Goal: Task Accomplishment & Management: Use online tool/utility

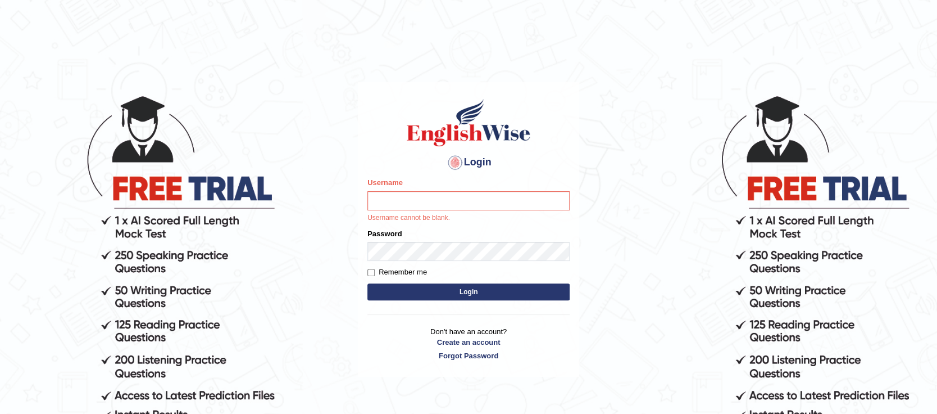
click at [414, 196] on input "Username" at bounding box center [468, 200] width 202 height 19
click at [358, 226] on div "Login Please fix the following errors: Username Username cannot be blank. Passw…" at bounding box center [468, 229] width 221 height 294
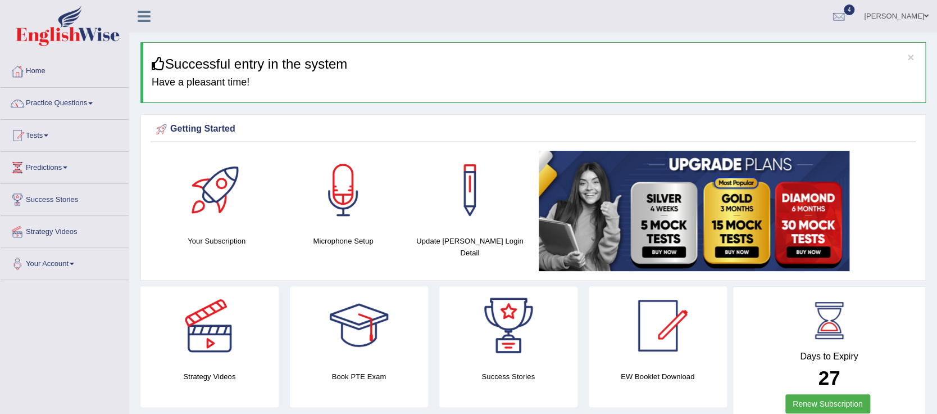
click at [48, 137] on link "Tests" at bounding box center [65, 134] width 128 height 28
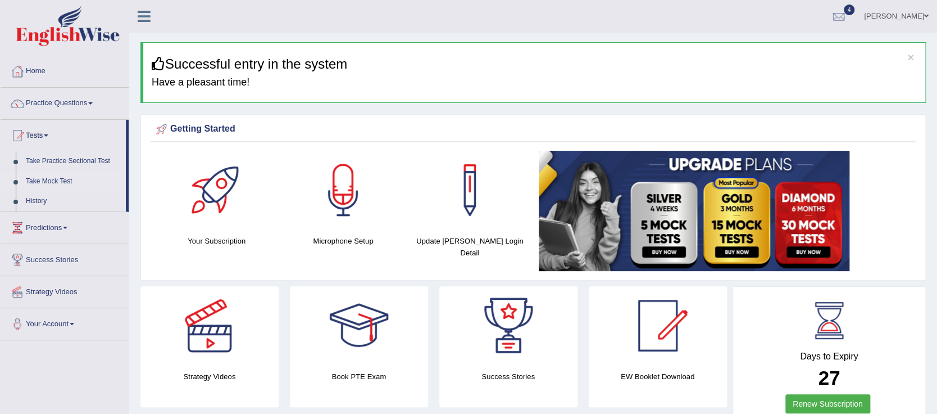
click at [46, 180] on link "Take Mock Test" at bounding box center [73, 181] width 105 height 20
click at [48, 180] on link "Take Mock Test" at bounding box center [73, 181] width 105 height 20
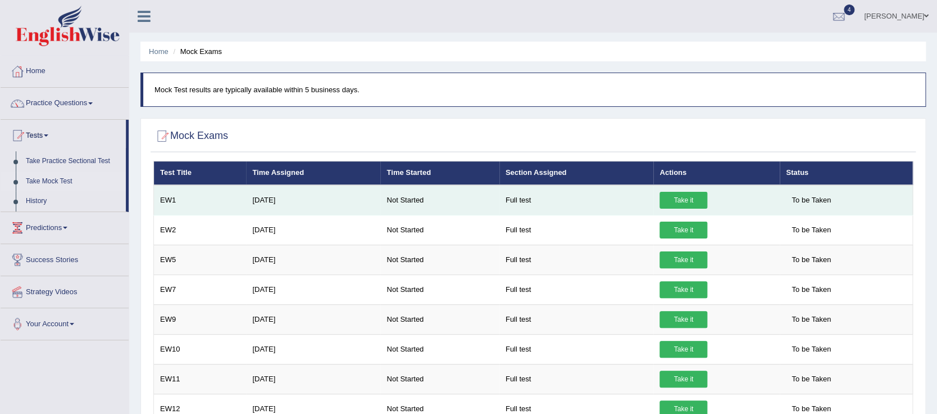
click at [674, 197] on link "Take it" at bounding box center [684, 200] width 48 height 17
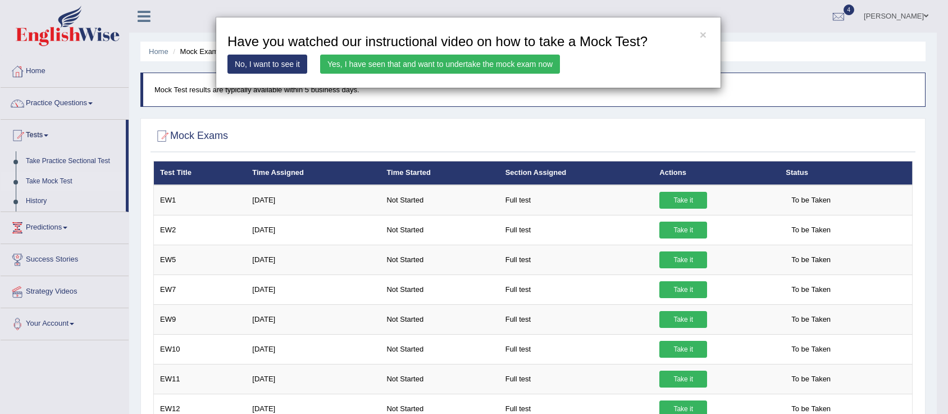
click at [373, 65] on link "Yes, I have seen that and want to undertake the mock exam now" at bounding box center [440, 63] width 240 height 19
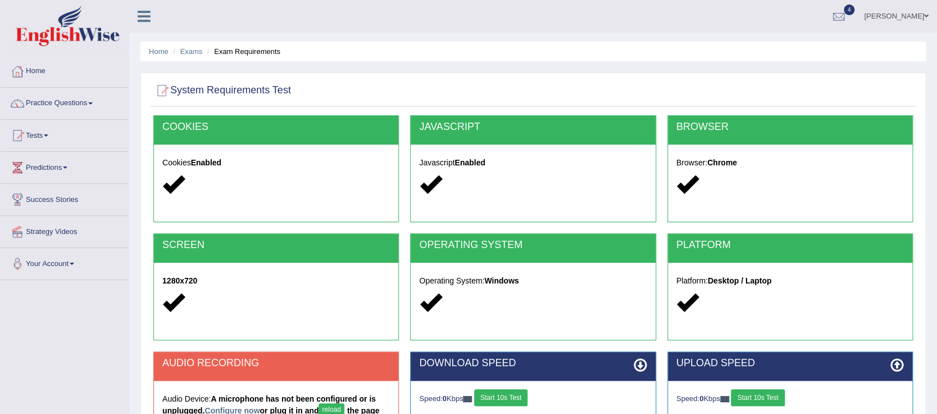
scroll to position [176, 0]
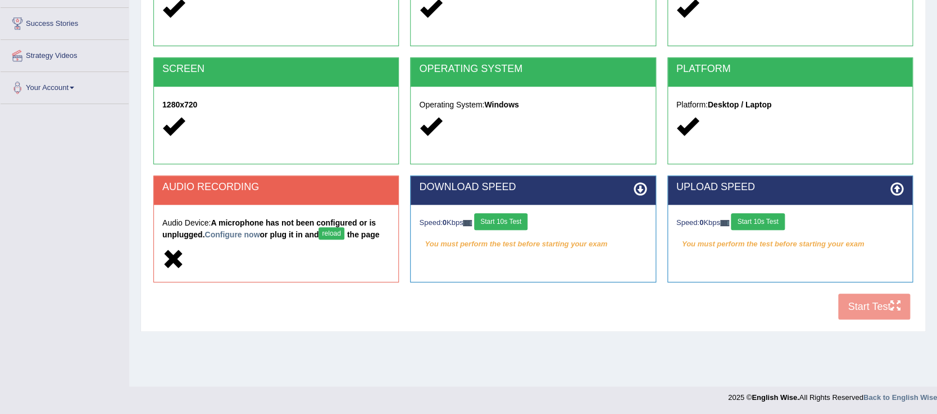
click at [514, 216] on button "Start 10s Test" at bounding box center [500, 221] width 53 height 17
click at [863, 307] on div "COOKIES Cookies Enabled JAVASCRIPT Javascript Enabled BROWSER Browser: Chrome S…" at bounding box center [533, 132] width 765 height 386
click at [760, 218] on button "Start 10s Test" at bounding box center [757, 221] width 53 height 17
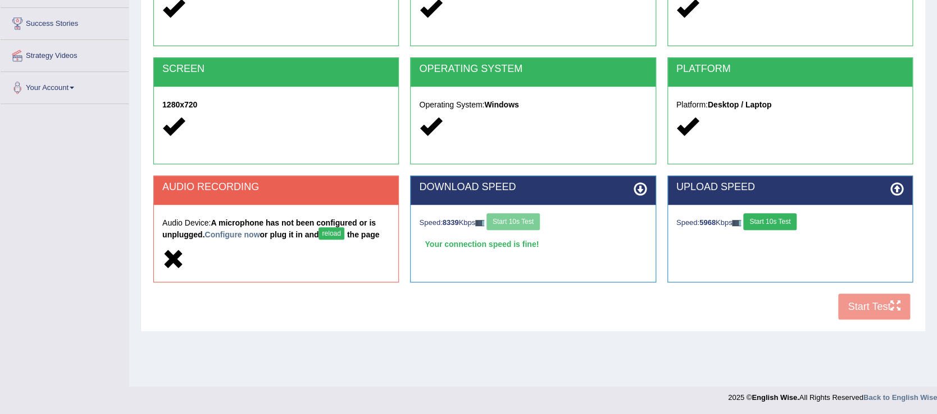
click at [334, 231] on button "reload" at bounding box center [331, 233] width 25 height 12
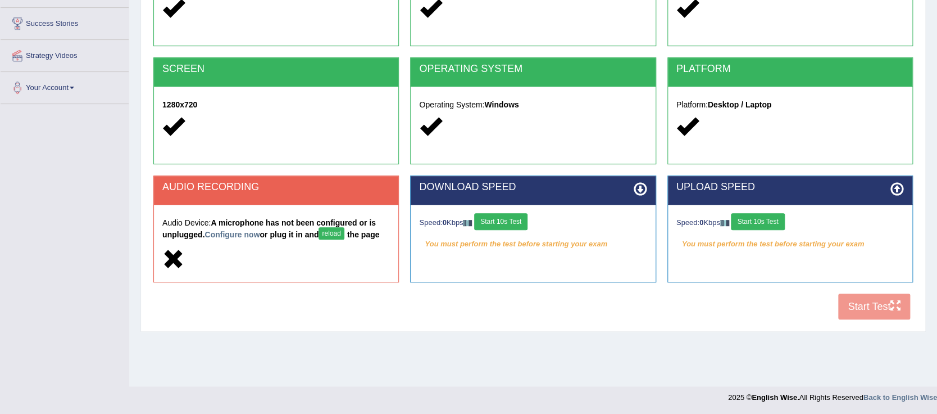
click at [331, 234] on button "reload" at bounding box center [331, 233] width 25 height 12
click at [649, 288] on div "DOWNLOAD SPEED Speed: 0 Kbps Start 10s Test You must perform the test before st…" at bounding box center [533, 234] width 257 height 118
click at [514, 220] on button "Start 10s Test" at bounding box center [500, 221] width 53 height 17
click at [747, 222] on button "Start 10s Test" at bounding box center [757, 221] width 53 height 17
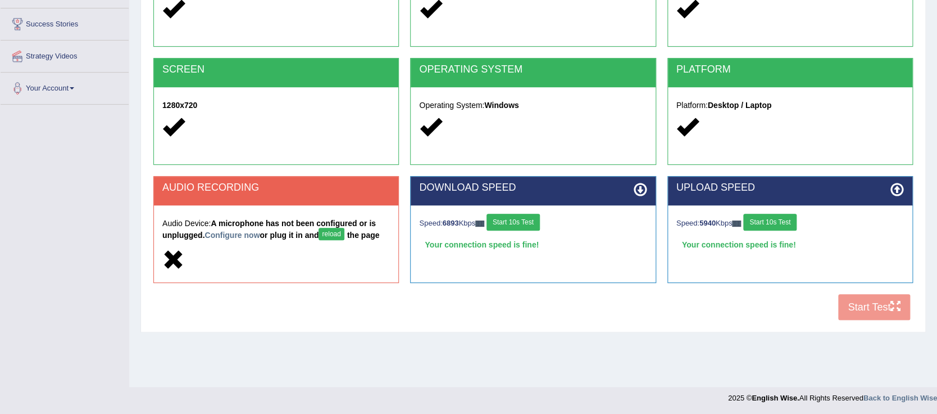
scroll to position [176, 0]
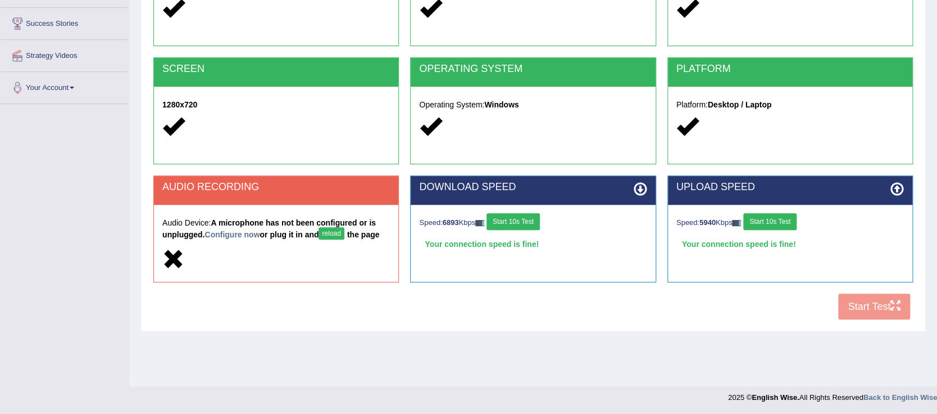
click at [329, 231] on button "reload" at bounding box center [331, 233] width 25 height 12
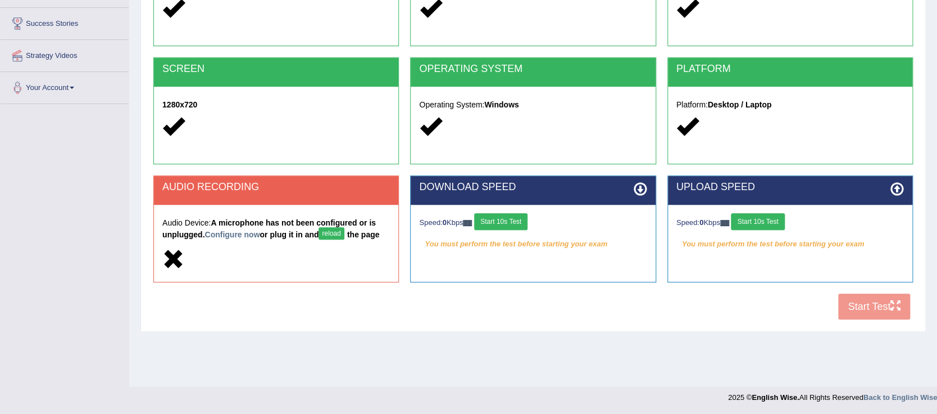
click at [329, 231] on button "reload" at bounding box center [331, 233] width 25 height 12
click at [170, 257] on icon at bounding box center [173, 259] width 22 height 22
click at [229, 181] on h2 "AUDIO RECORDING" at bounding box center [276, 186] width 228 height 11
click at [225, 196] on div "AUDIO RECORDING" at bounding box center [276, 190] width 244 height 29
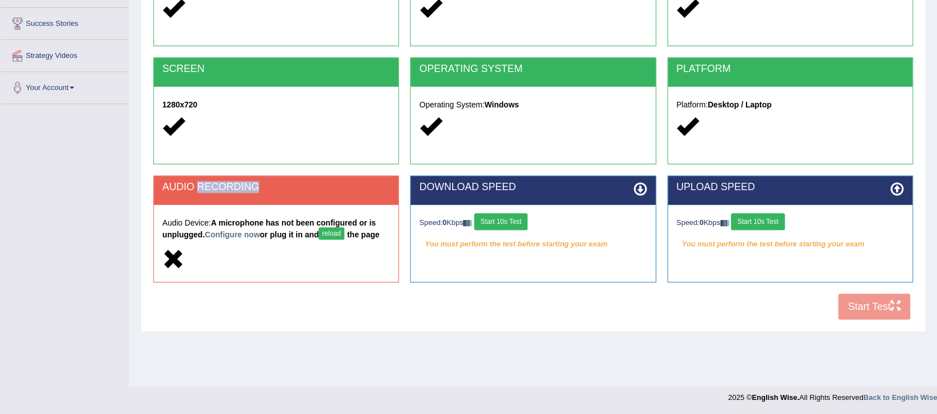
click at [225, 196] on div "AUDIO RECORDING" at bounding box center [276, 190] width 244 height 29
click at [756, 326] on div "System Requirements Test COOKIES Cookies Enabled JAVASCRIPT Javascript Enabled …" at bounding box center [532, 114] width 785 height 435
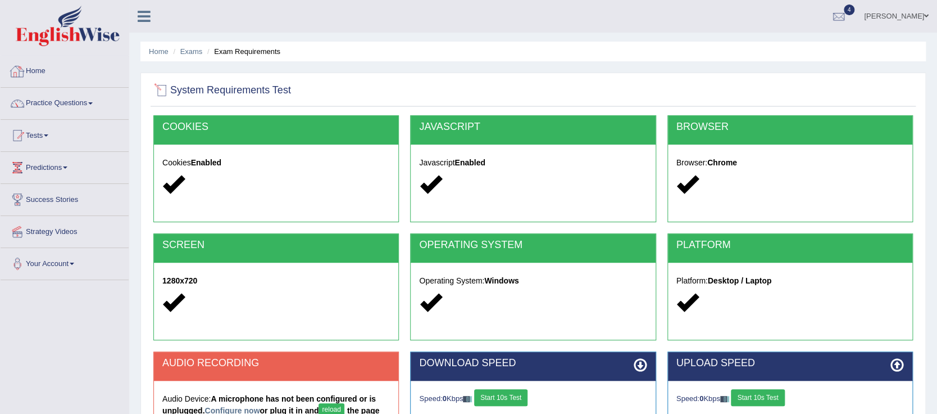
click at [166, 92] on div at bounding box center [161, 90] width 17 height 17
click at [171, 89] on h2 "System Requirements Test" at bounding box center [222, 90] width 138 height 17
click at [199, 91] on h2 "System Requirements Test" at bounding box center [222, 90] width 138 height 17
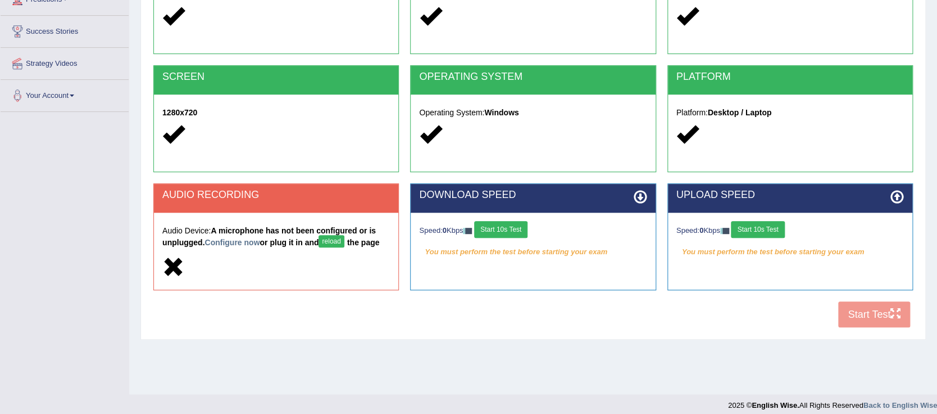
scroll to position [176, 0]
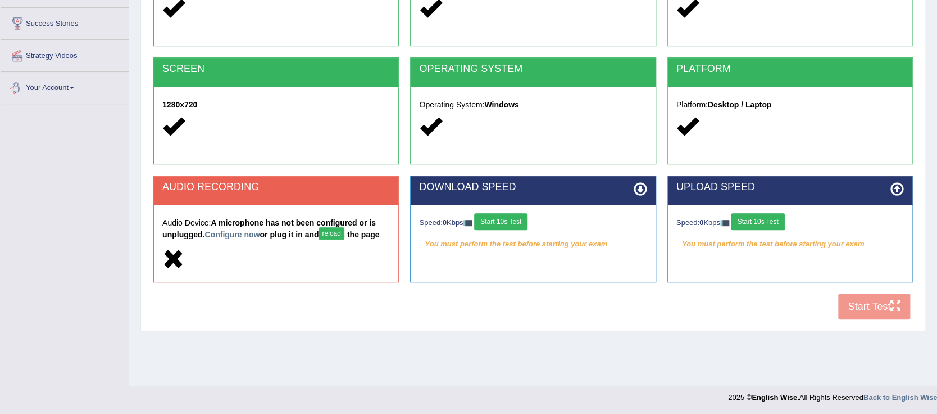
click at [85, 243] on div "Toggle navigation Home Practice Questions Speaking Practice Read Aloud Repeat S…" at bounding box center [468, 116] width 937 height 584
click at [202, 361] on div "Home Exams Exam Requirements System Requirements Test COOKIES Cookies Enabled J…" at bounding box center [533, 105] width 808 height 562
click at [320, 233] on button "reload" at bounding box center [331, 233] width 25 height 12
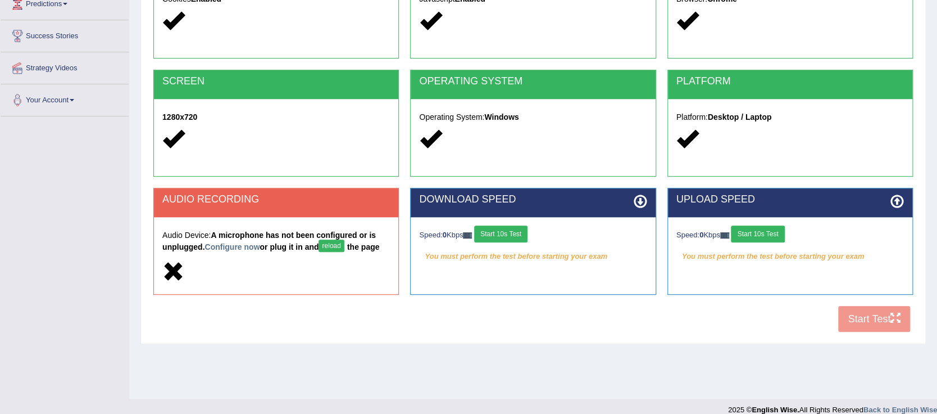
scroll to position [176, 0]
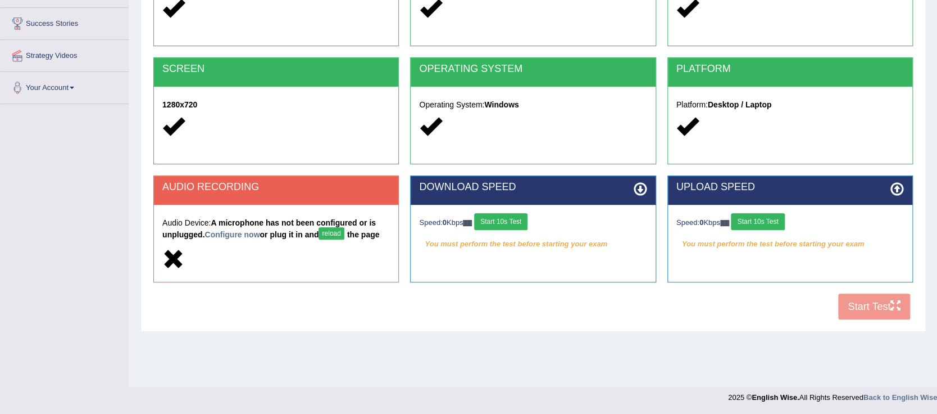
click at [492, 224] on button "Start 10s Test" at bounding box center [500, 221] width 53 height 17
click at [758, 221] on button "Start 10s Test" at bounding box center [757, 221] width 53 height 17
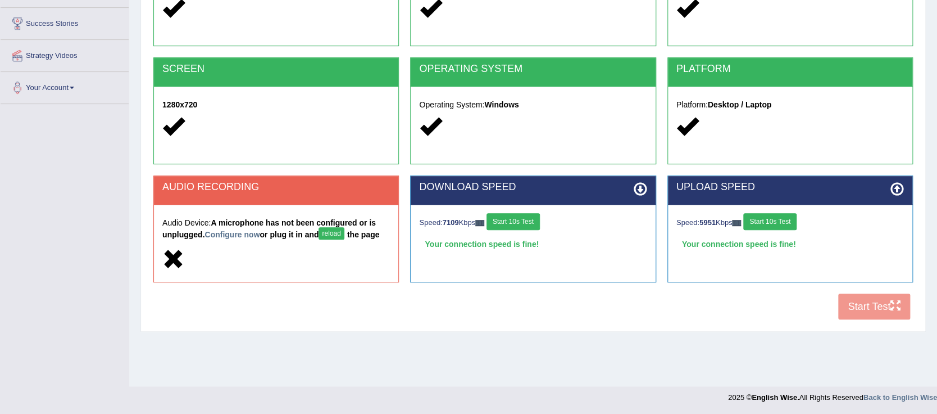
click at [844, 305] on div "COOKIES Cookies Enabled JAVASCRIPT Javascript Enabled BROWSER Browser: Chrome S…" at bounding box center [533, 132] width 765 height 386
click at [325, 227] on button "reload" at bounding box center [331, 233] width 25 height 12
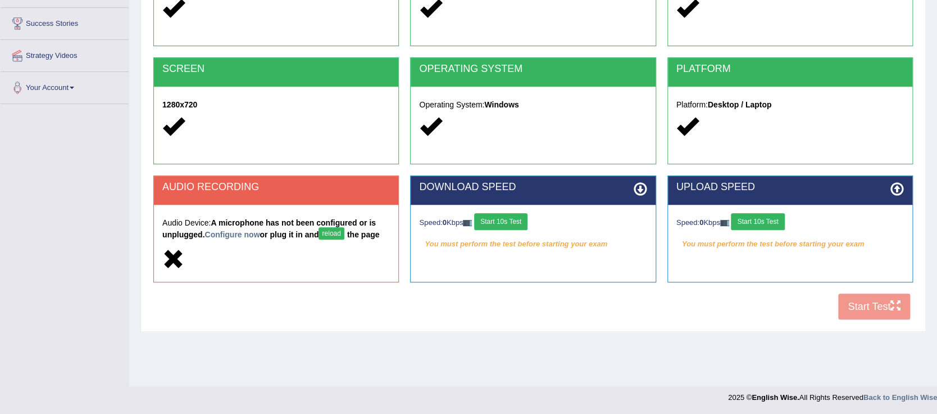
click at [325, 227] on button "reload" at bounding box center [331, 233] width 25 height 12
click at [325, 229] on button "reload" at bounding box center [331, 233] width 25 height 12
click at [330, 230] on button "reload" at bounding box center [331, 233] width 25 height 12
click at [773, 318] on div "COOKIES Cookies Enabled JAVASCRIPT Javascript Enabled BROWSER Browser: Chrome S…" at bounding box center [533, 132] width 765 height 386
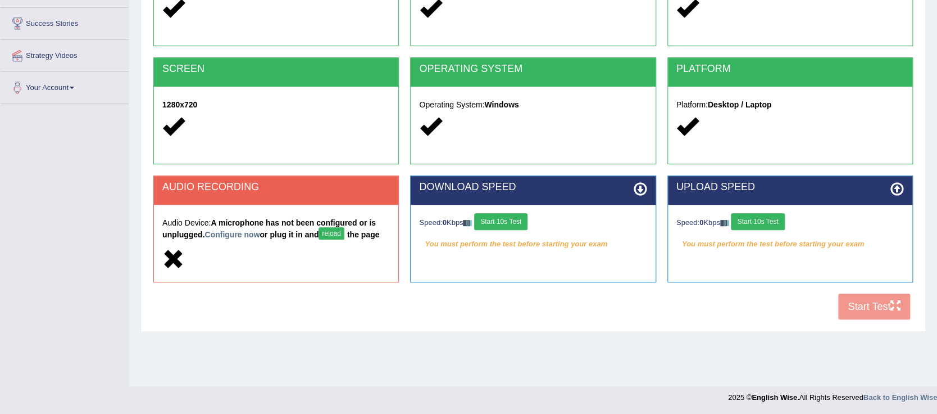
click at [862, 303] on div "COOKIES Cookies Enabled JAVASCRIPT Javascript Enabled BROWSER Browser: Chrome S…" at bounding box center [533, 132] width 765 height 386
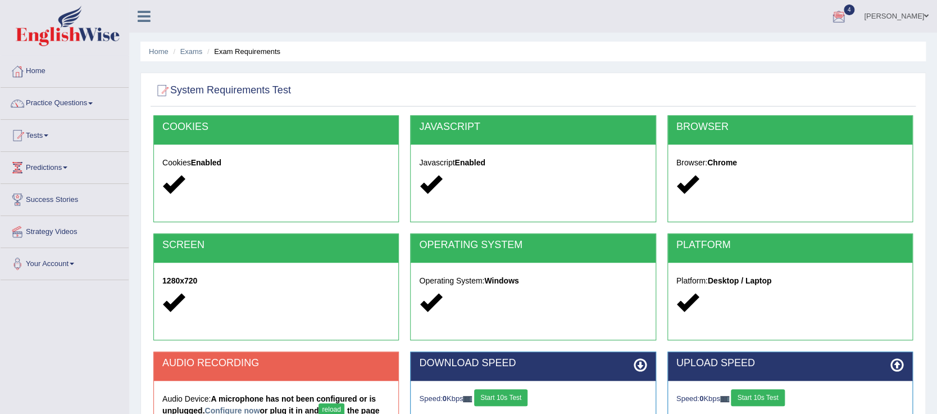
click at [855, 13] on span "4" at bounding box center [849, 9] width 11 height 11
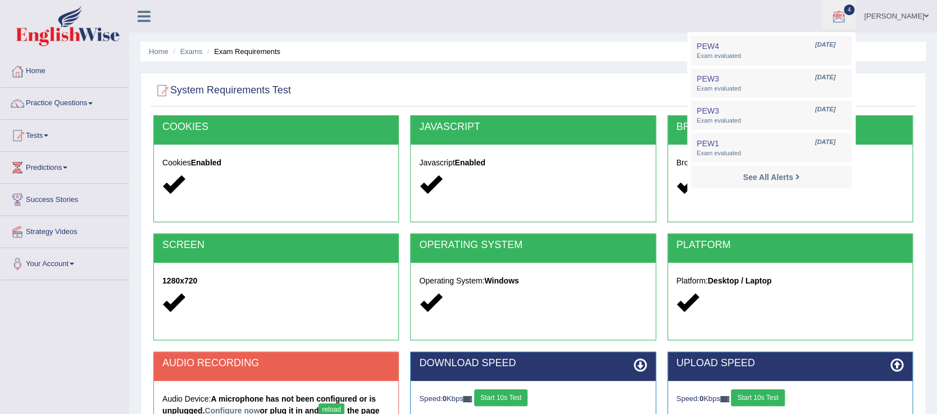
click at [636, 13] on ul "Florence Oyeku Toggle navigation Username: Oyeku Access Type: Online Subscripti…" at bounding box center [654, 16] width 566 height 32
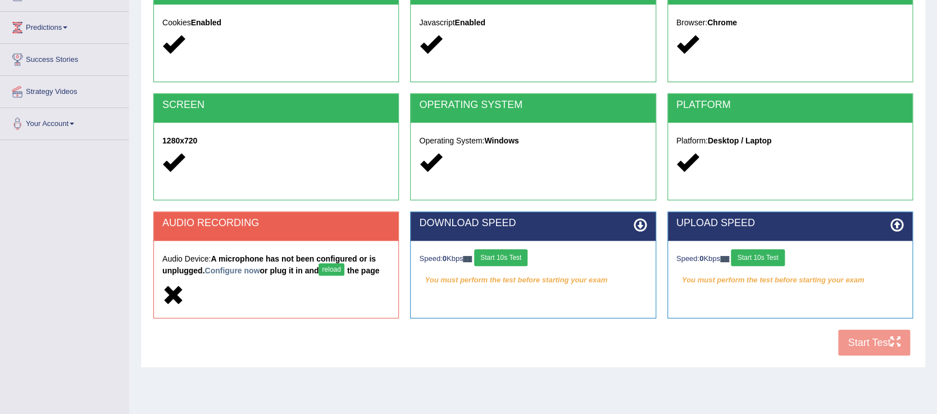
scroll to position [176, 0]
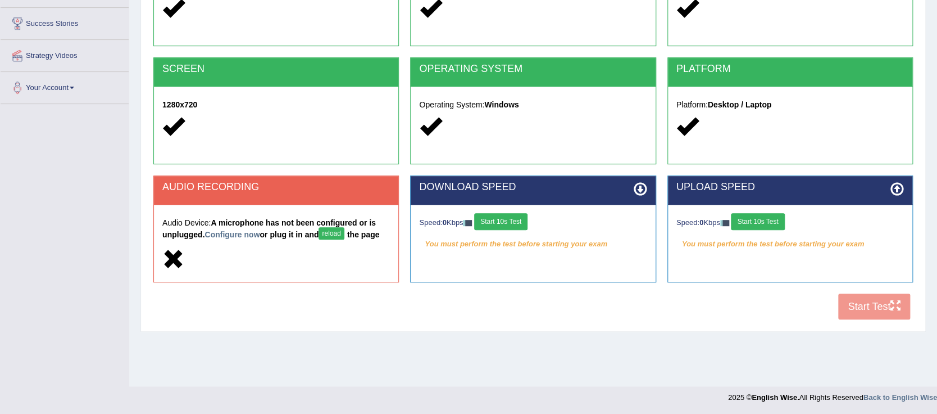
click at [319, 234] on button "reload" at bounding box center [331, 233] width 25 height 12
click at [320, 234] on button "reload" at bounding box center [331, 233] width 25 height 12
click at [321, 234] on button "reload" at bounding box center [331, 233] width 25 height 12
click at [316, 259] on div at bounding box center [276, 260] width 228 height 24
click at [238, 188] on h2 "AUDIO RECORDING" at bounding box center [276, 186] width 228 height 11
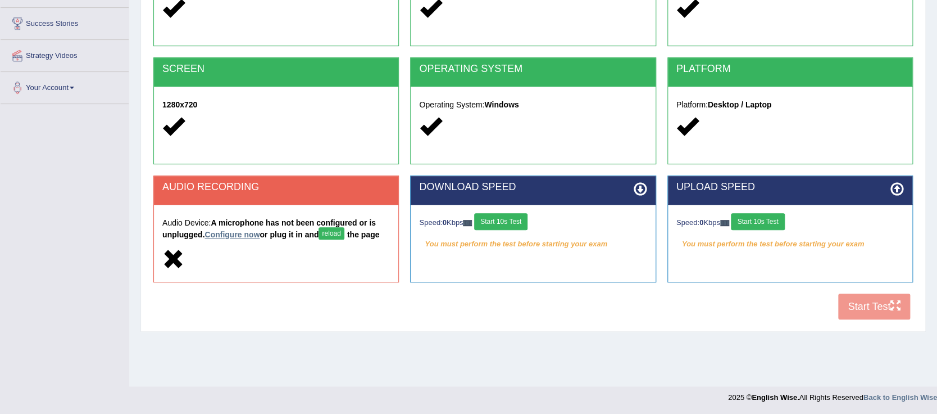
click at [240, 231] on link "Configure now" at bounding box center [232, 234] width 55 height 9
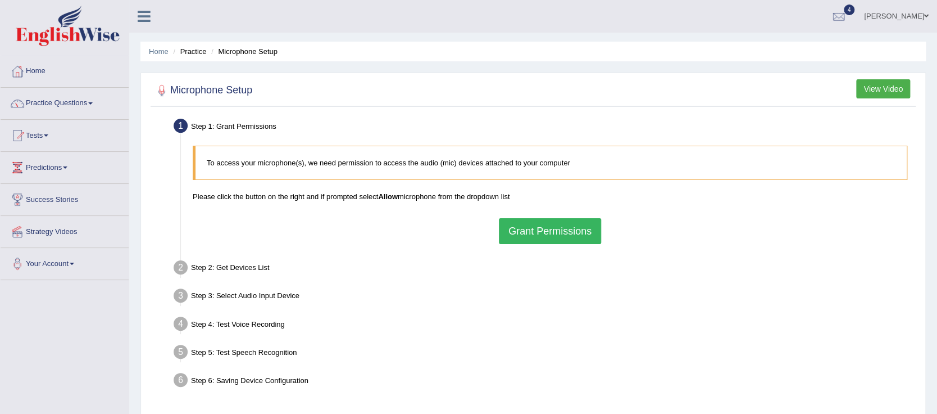
click at [548, 227] on button "Grant Permissions" at bounding box center [550, 231] width 102 height 26
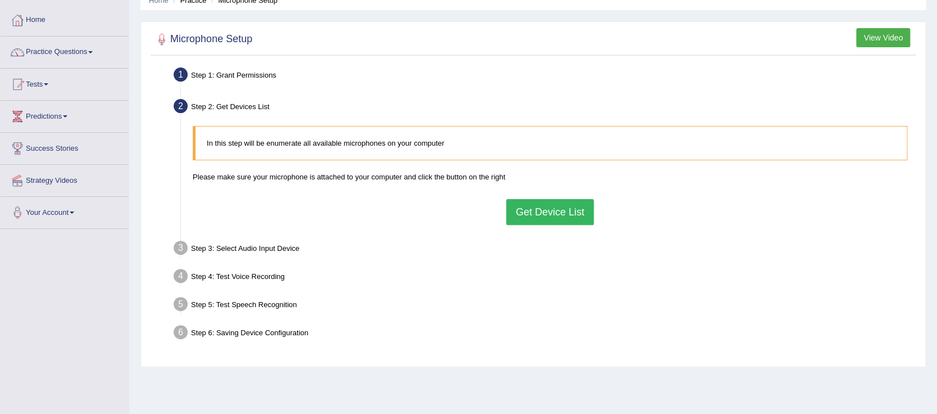
scroll to position [75, 0]
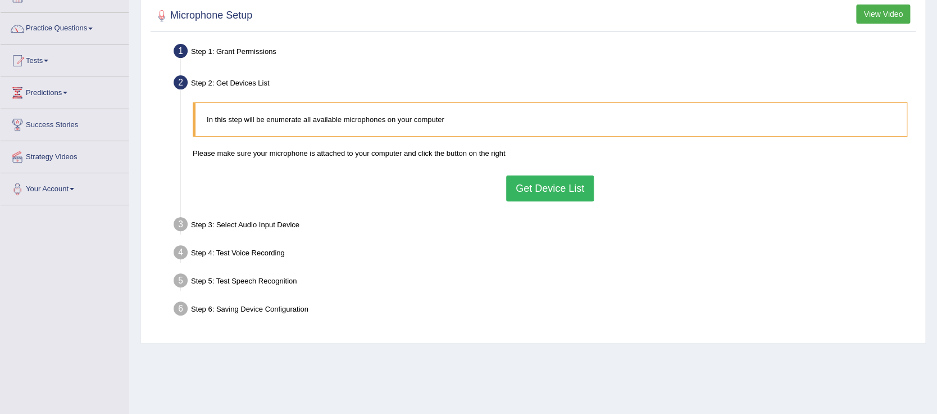
click at [513, 189] on button "Get Device List" at bounding box center [550, 188] width 88 height 26
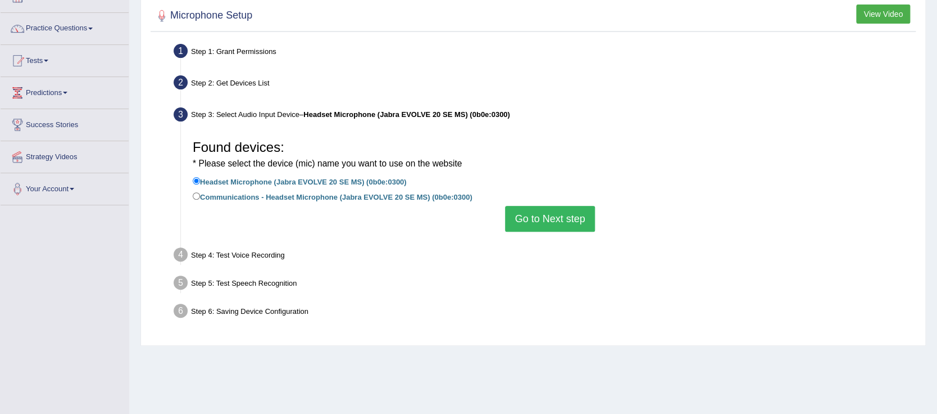
click at [530, 224] on button "Go to Next step" at bounding box center [549, 219] width 89 height 26
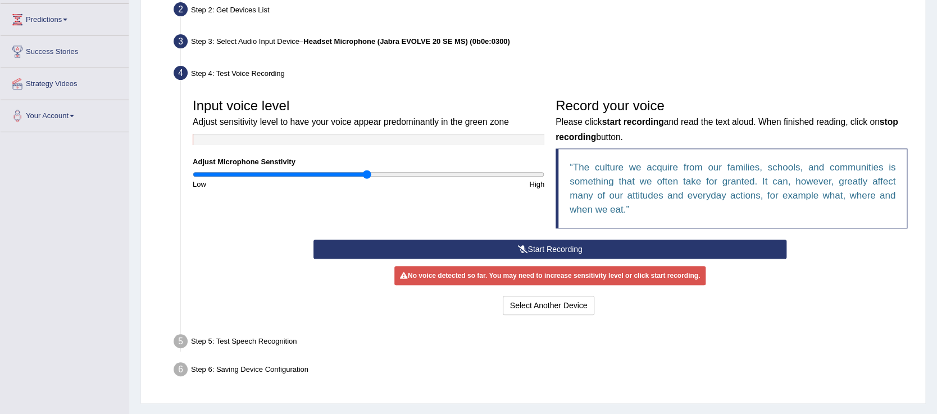
scroll to position [149, 0]
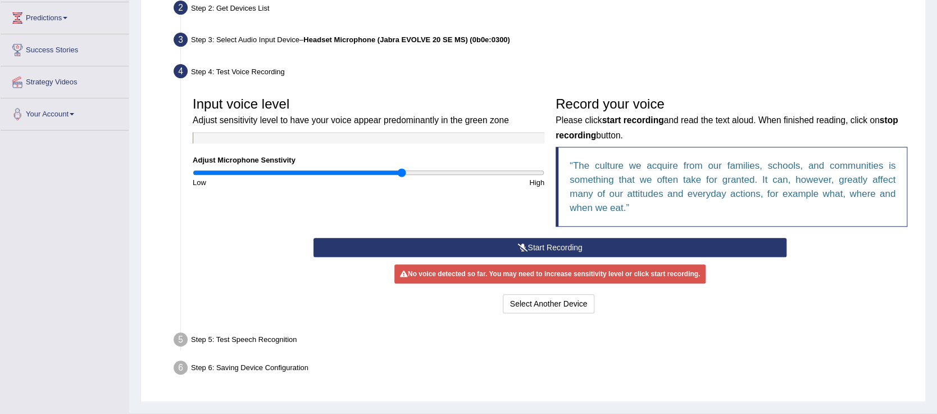
click at [402, 170] on input "range" at bounding box center [369, 172] width 352 height 9
click at [544, 245] on button "Start Recording" at bounding box center [550, 247] width 473 height 19
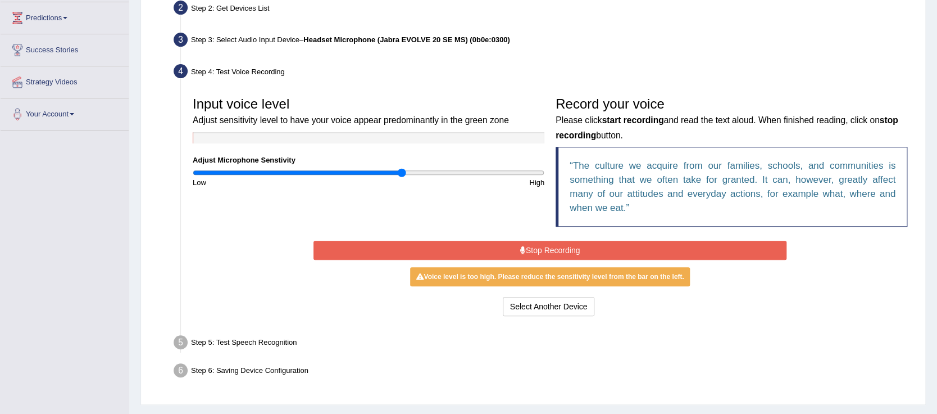
click at [546, 245] on button "Stop Recording" at bounding box center [550, 249] width 473 height 19
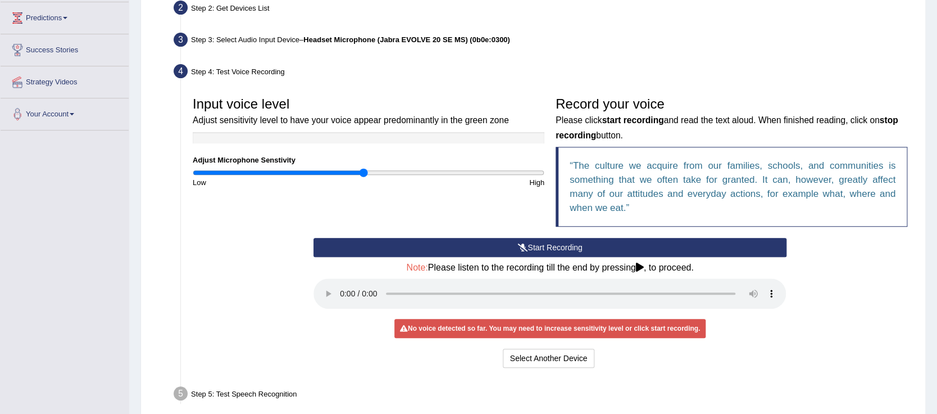
drag, startPoint x: 400, startPoint y: 175, endPoint x: 364, endPoint y: 187, distance: 38.2
type input "0.98"
click at [364, 177] on input "range" at bounding box center [369, 172] width 352 height 9
click at [402, 209] on div "Input voice level Adjust sensitivity level to have your voice appear predominan…" at bounding box center [550, 164] width 726 height 147
click at [486, 242] on button "Start Recording" at bounding box center [550, 247] width 473 height 19
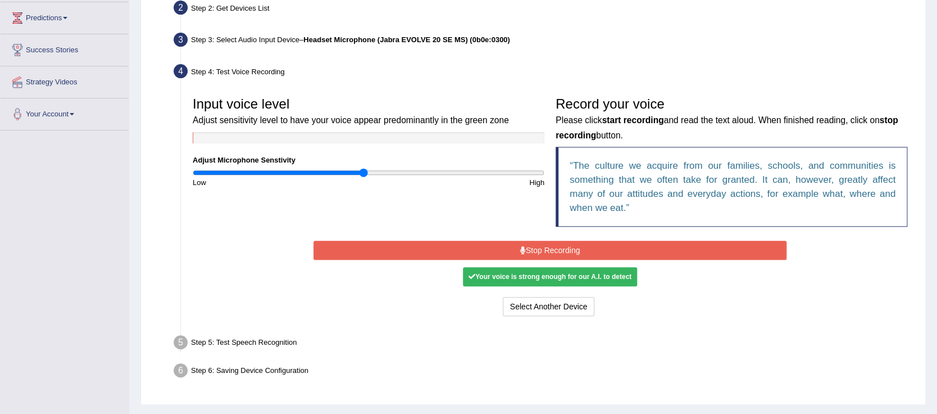
click at [505, 258] on div "Start Recording Stop Recording Note: Please listen to the recording till the en…" at bounding box center [550, 278] width 484 height 81
click at [508, 253] on button "Stop Recording" at bounding box center [550, 249] width 473 height 19
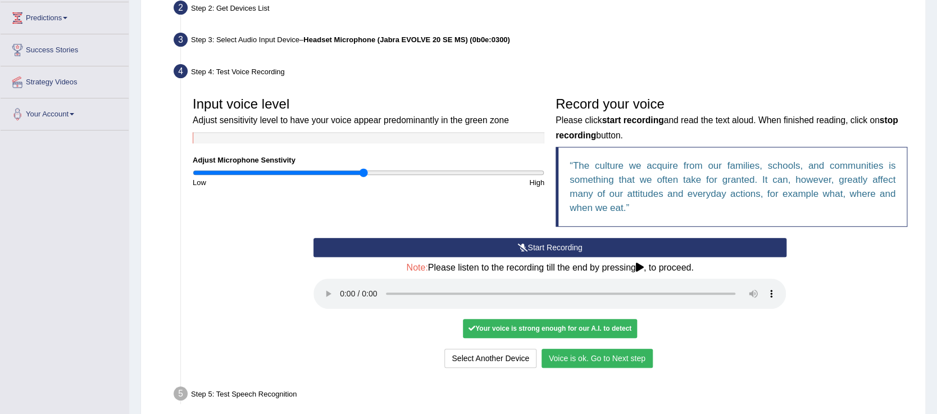
click at [571, 357] on button "Voice is ok. Go to Next step" at bounding box center [597, 357] width 111 height 19
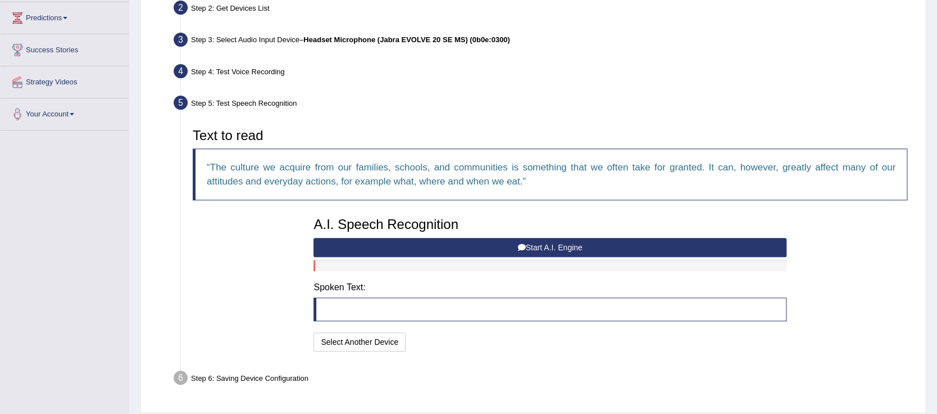
click at [469, 247] on button "Start A.I. Engine" at bounding box center [550, 247] width 473 height 19
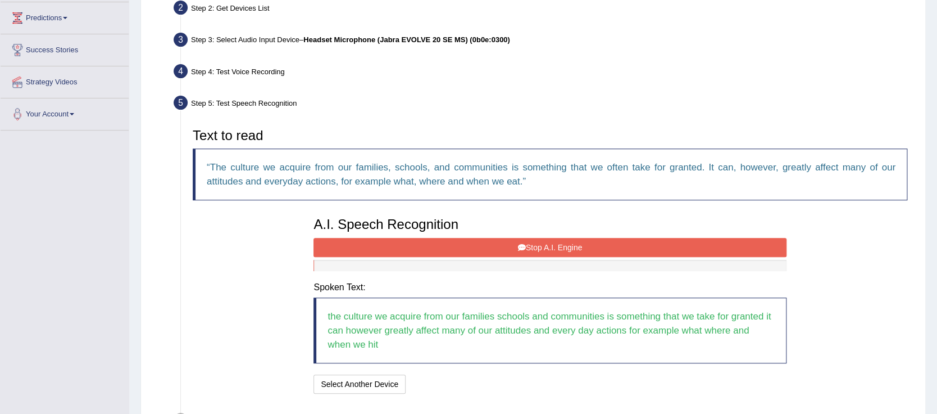
click at [469, 246] on button "Stop A.I. Engine" at bounding box center [550, 247] width 473 height 19
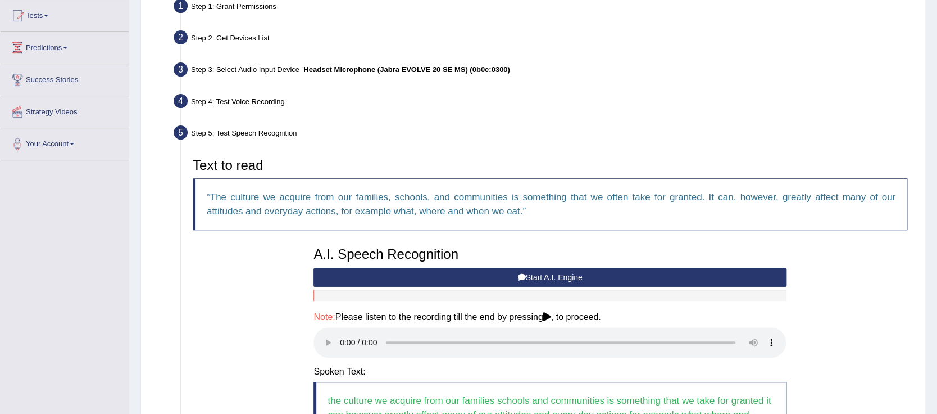
scroll to position [281, 0]
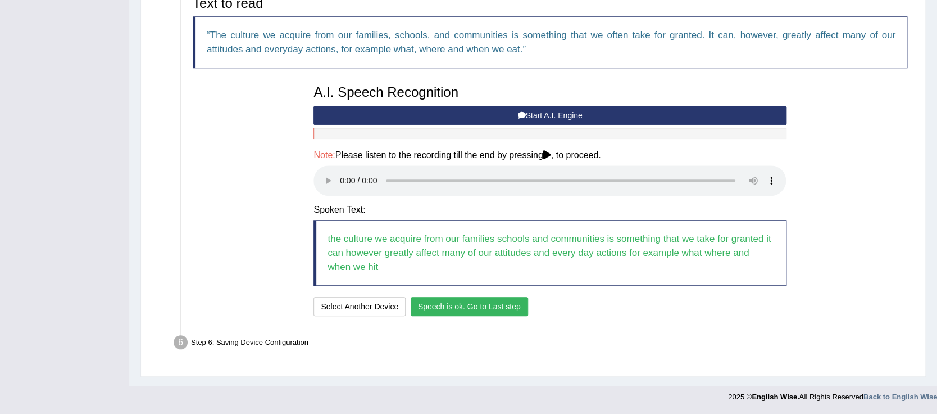
click at [448, 305] on button "Speech is ok. Go to Last step" at bounding box center [469, 306] width 117 height 19
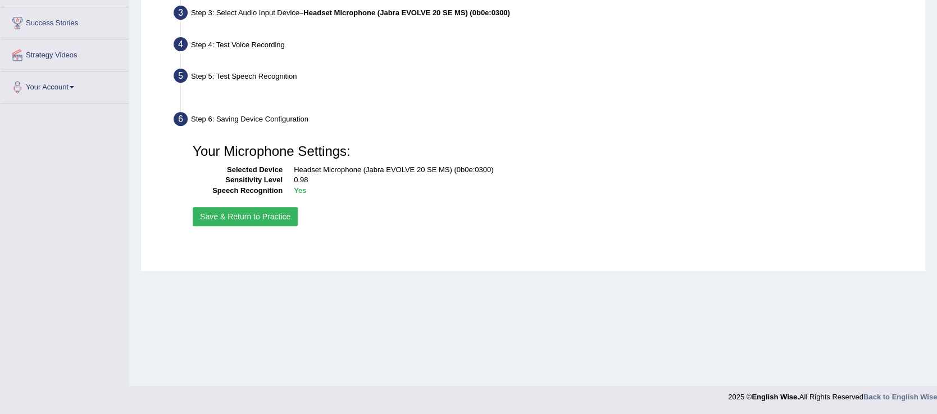
scroll to position [176, 0]
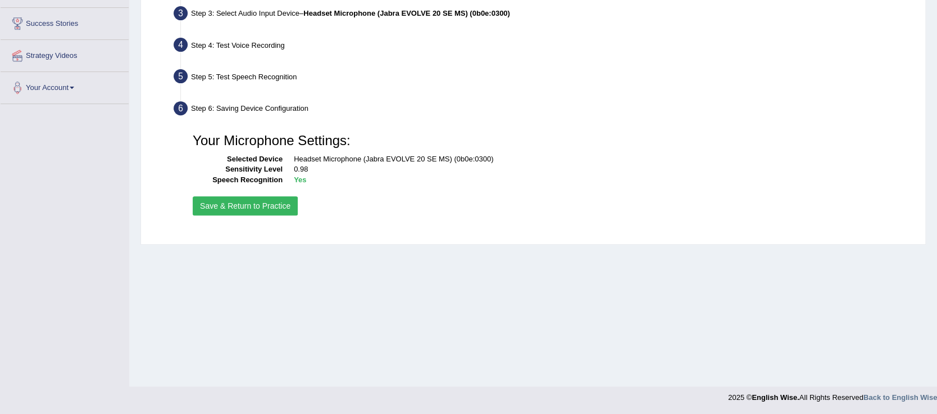
click at [230, 209] on button "Save & Return to Practice" at bounding box center [245, 205] width 105 height 19
click at [260, 202] on button "Save & Return to Practice" at bounding box center [245, 205] width 105 height 19
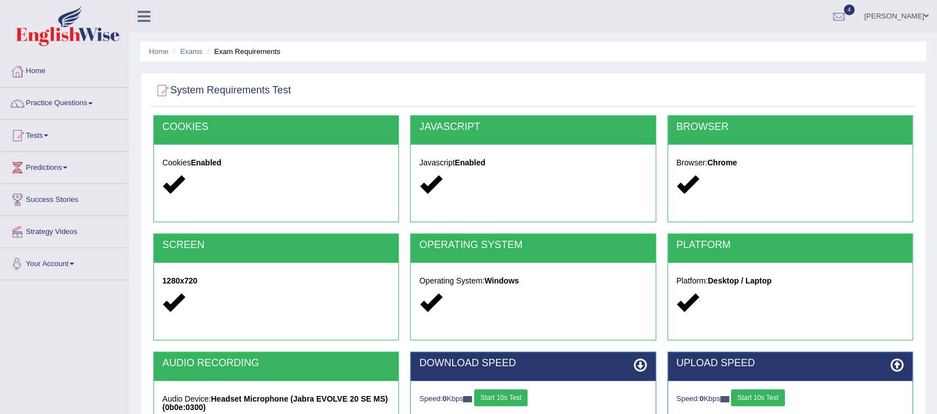
scroll to position [176, 0]
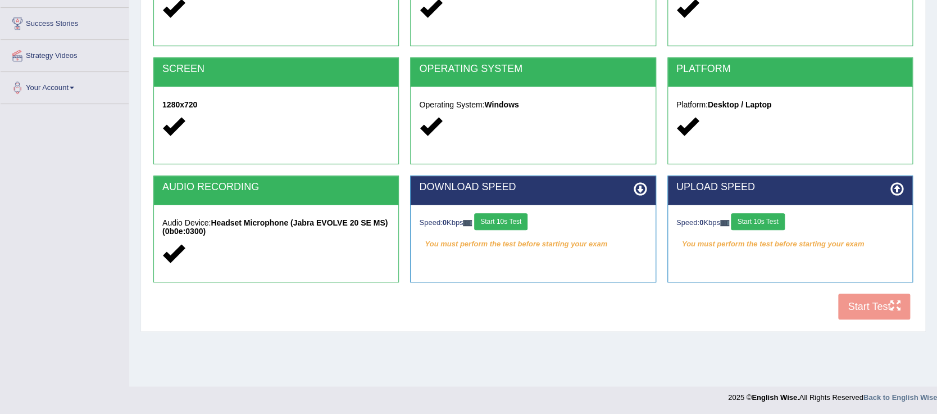
click at [506, 219] on button "Start 10s Test" at bounding box center [500, 221] width 53 height 17
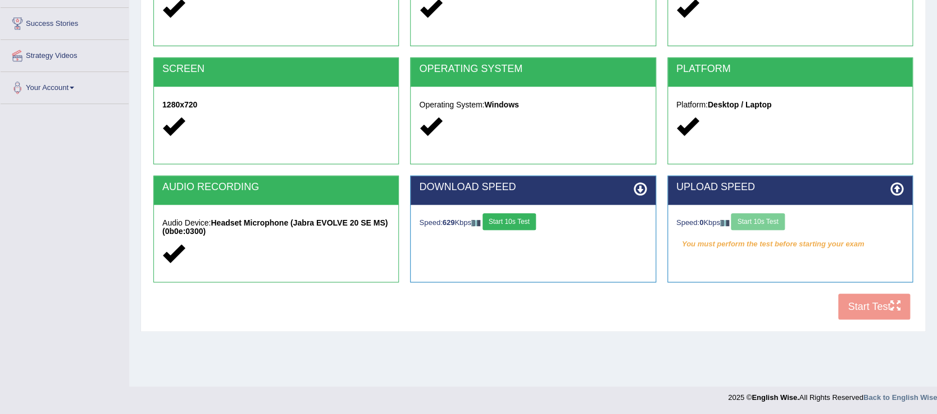
click at [776, 220] on div "Speed: 0 Kbps Start 10s Test" at bounding box center [790, 223] width 228 height 20
click at [568, 238] on body "Toggle navigation Home Practice Questions Speaking Practice Read Aloud Repeat S…" at bounding box center [468, 31] width 937 height 414
click at [758, 209] on div "Speed: 0 Kbps Start 10s Test You must perform the test before starting your exam" at bounding box center [790, 233] width 244 height 56
click at [762, 218] on button "Start 10s Test" at bounding box center [757, 221] width 53 height 17
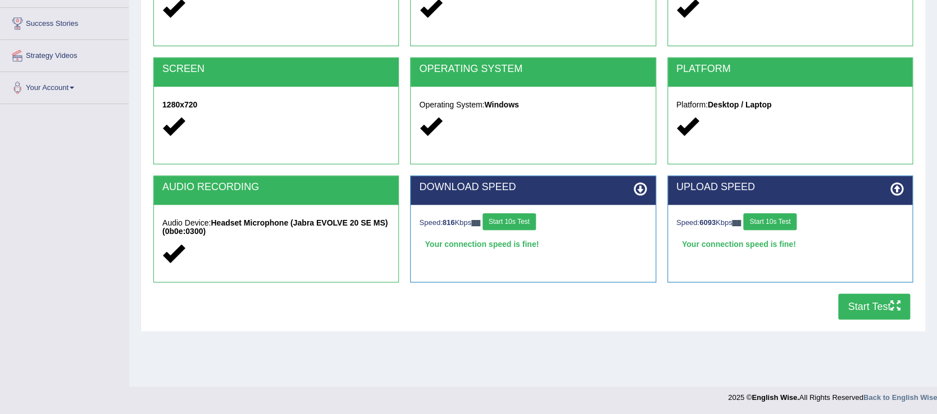
drag, startPoint x: 437, startPoint y: 389, endPoint x: 458, endPoint y: 376, distance: 24.7
click at [438, 388] on div at bounding box center [468, 394] width 937 height 16
click at [584, 344] on div "Home Exams Exam Requirements System Requirements Test [GEOGRAPHIC_DATA] Cookies…" at bounding box center [533, 105] width 808 height 562
click at [870, 307] on button "Start Test" at bounding box center [874, 306] width 72 height 26
